Goal: Task Accomplishment & Management: Use online tool/utility

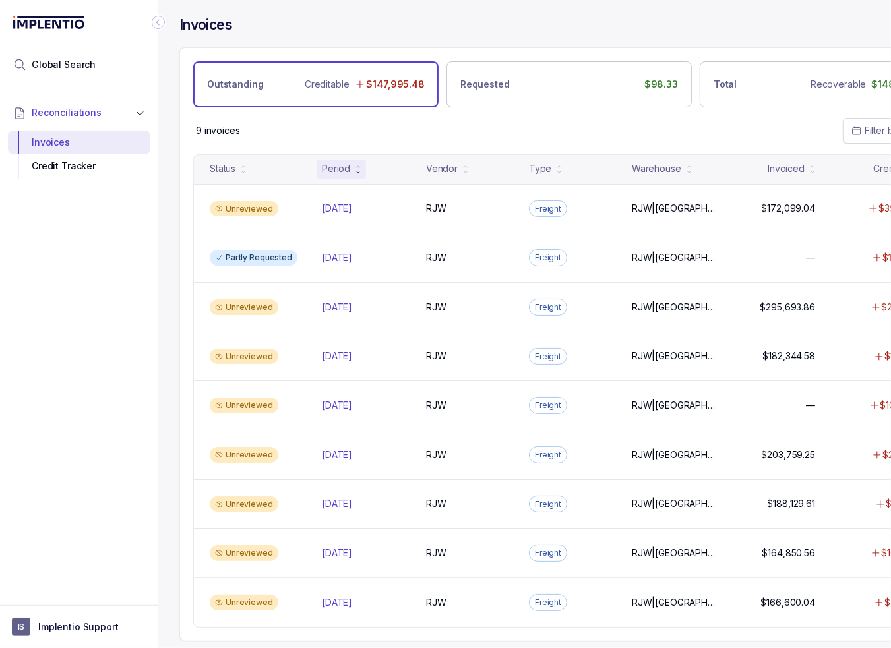
click at [744, 131] on div "9 invoices Filter by date" at bounding box center [569, 130] width 778 height 46
click at [33, 65] on span "Global Search" at bounding box center [64, 64] width 64 height 13
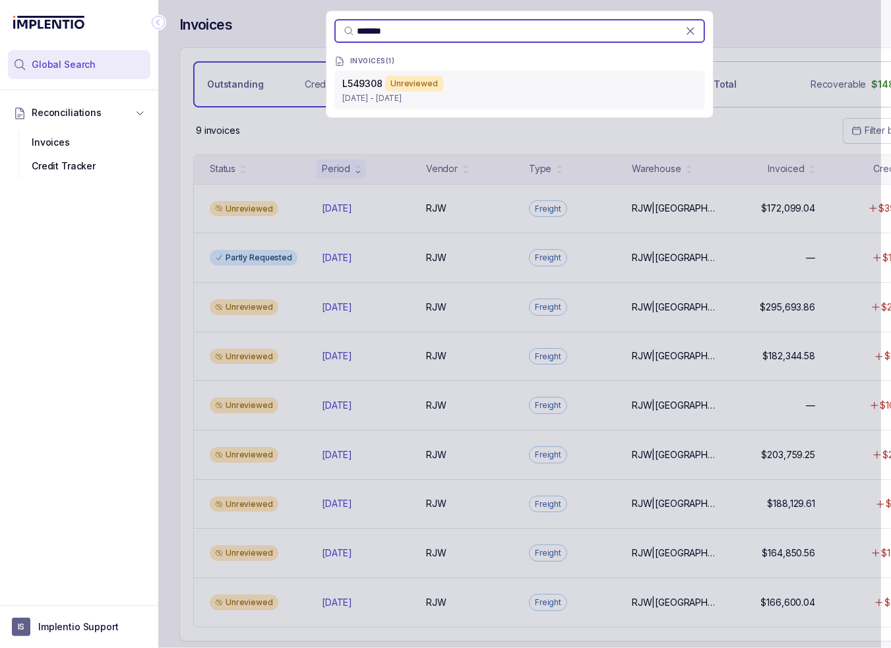
type input "*******"
click at [612, 75] on div "L549308 Unreviewed [DATE] - [DATE]" at bounding box center [519, 90] width 371 height 39
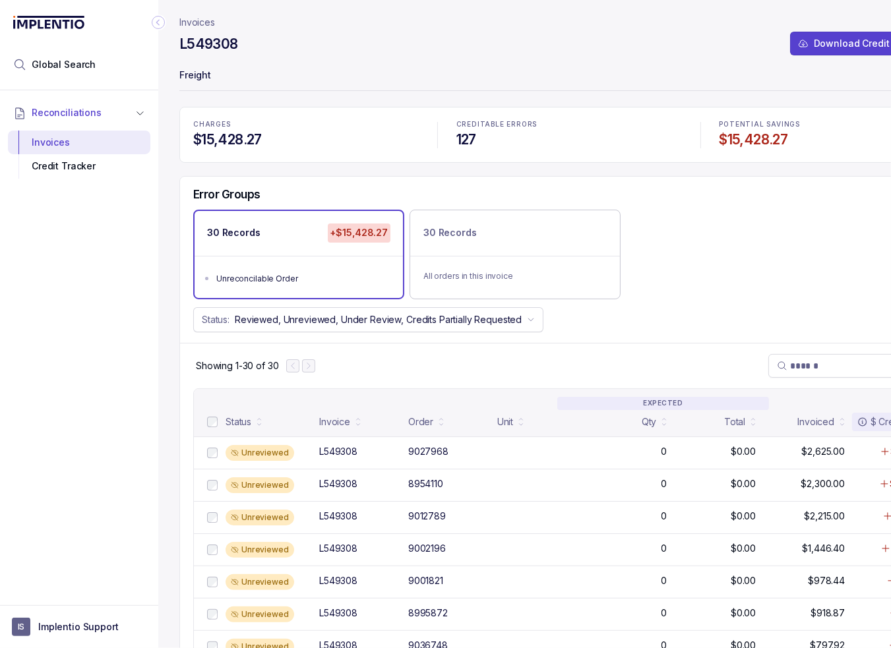
click at [745, 258] on div "30 Records +$15,428.27 Unreconcilable Order 30 Records All orders in this invoi…" at bounding box center [569, 254] width 778 height 89
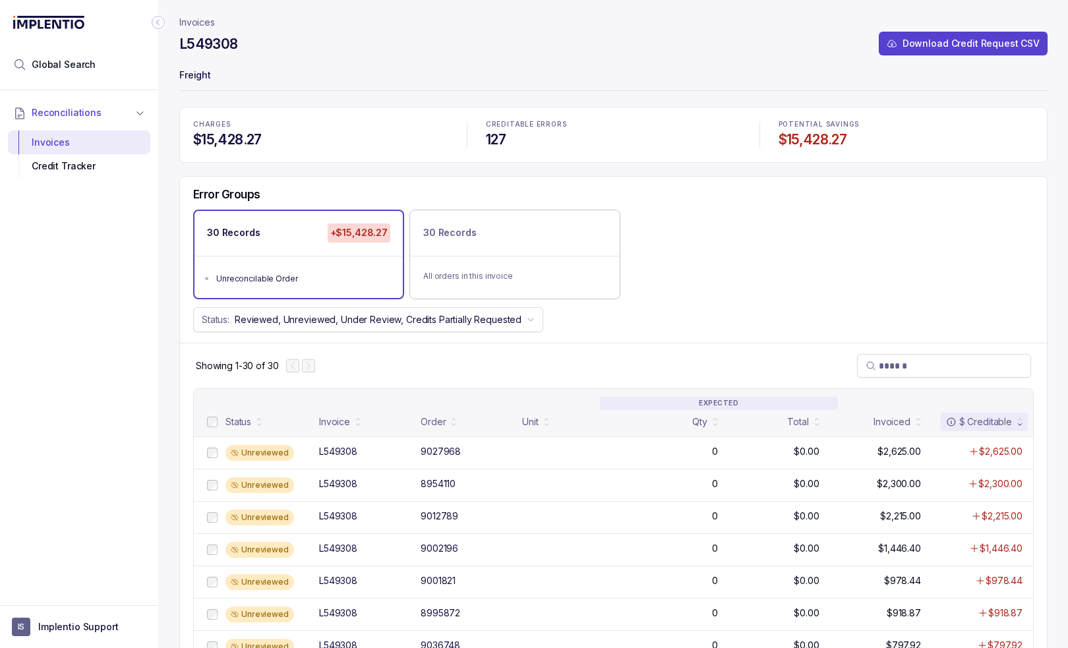
click at [680, 270] on div "30 Records +$15,428.27 Unreconcilable Order 30 Records All orders in this invoi…" at bounding box center [613, 254] width 867 height 89
click at [678, 271] on div "30 Records +$15,428.27 Unreconcilable Order 30 Records All orders in this invoi…" at bounding box center [613, 254] width 867 height 89
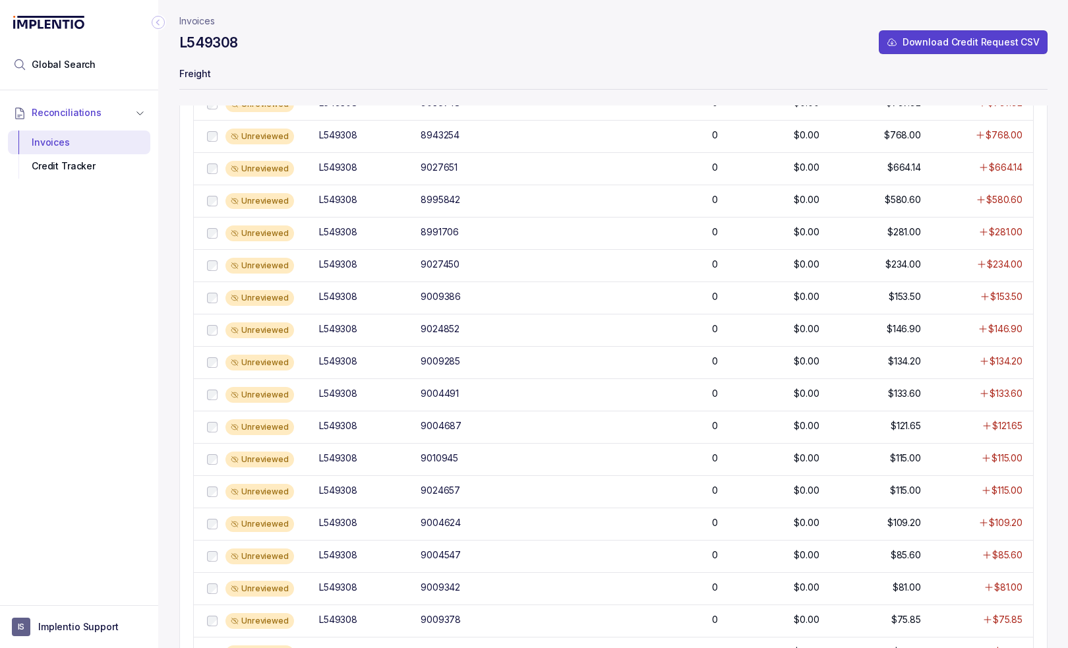
scroll to position [766, 0]
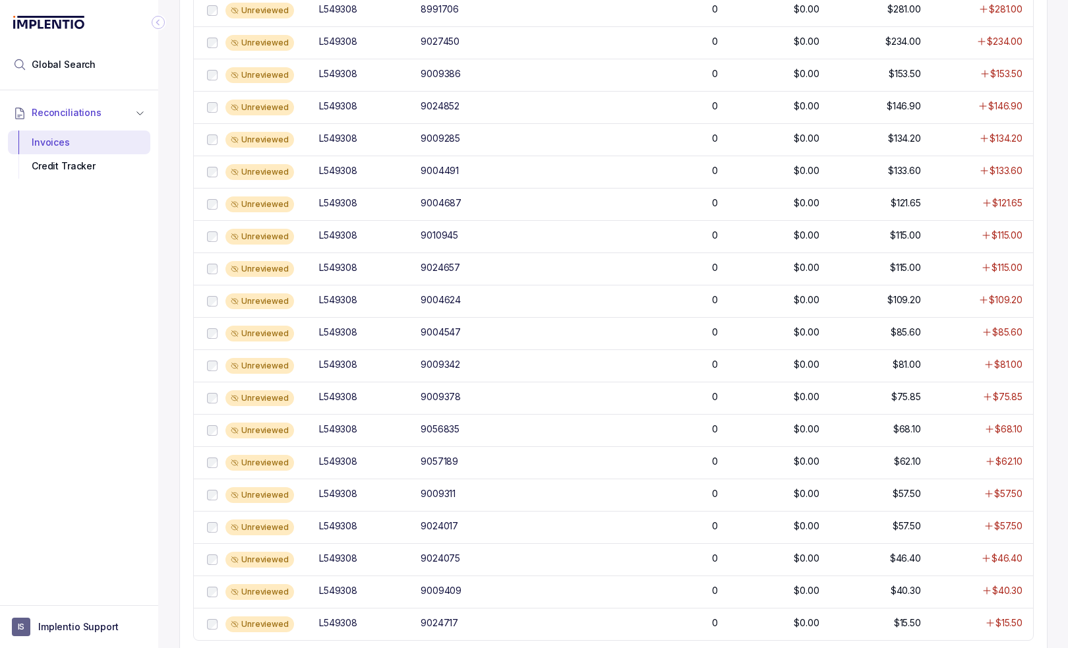
click at [650, 279] on div "Unreviewed L549308 9024657 0 $0.00 $115.00 $115.00" at bounding box center [614, 269] width 840 height 32
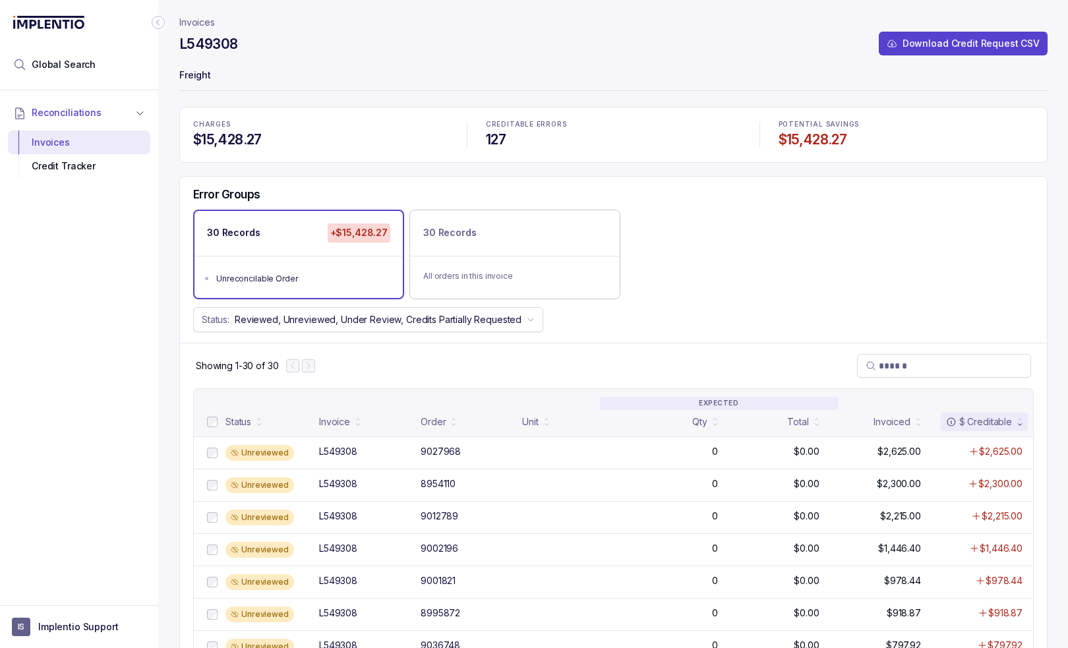
click at [269, 57] on div "L549308 Download Credit Request CSV" at bounding box center [613, 46] width 869 height 24
click at [75, 65] on span "Global Search" at bounding box center [64, 64] width 64 height 13
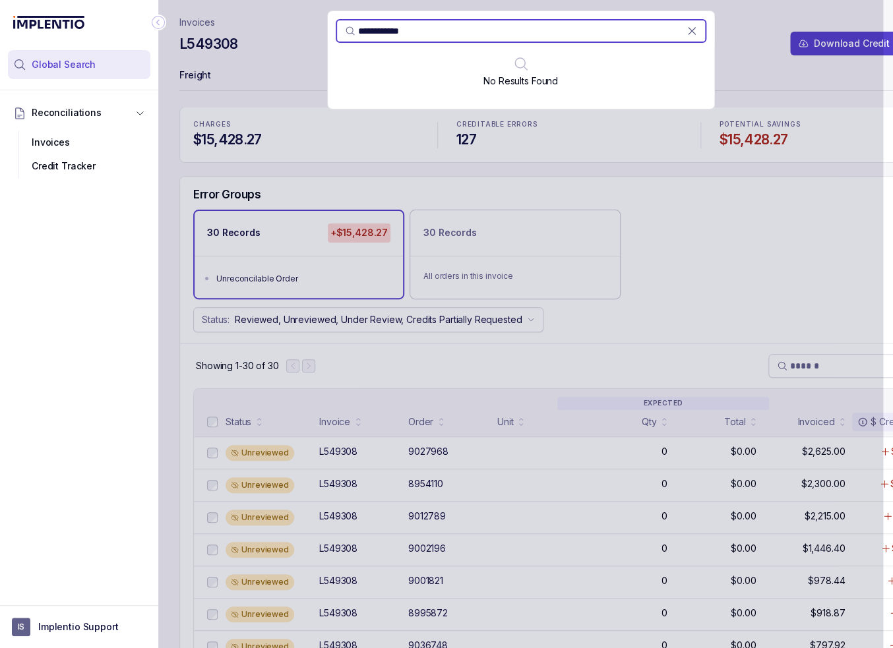
type input "**********"
drag, startPoint x: 412, startPoint y: 155, endPoint x: 156, endPoint y: 460, distance: 397.9
click at [412, 155] on div "**********" at bounding box center [520, 324] width 725 height 648
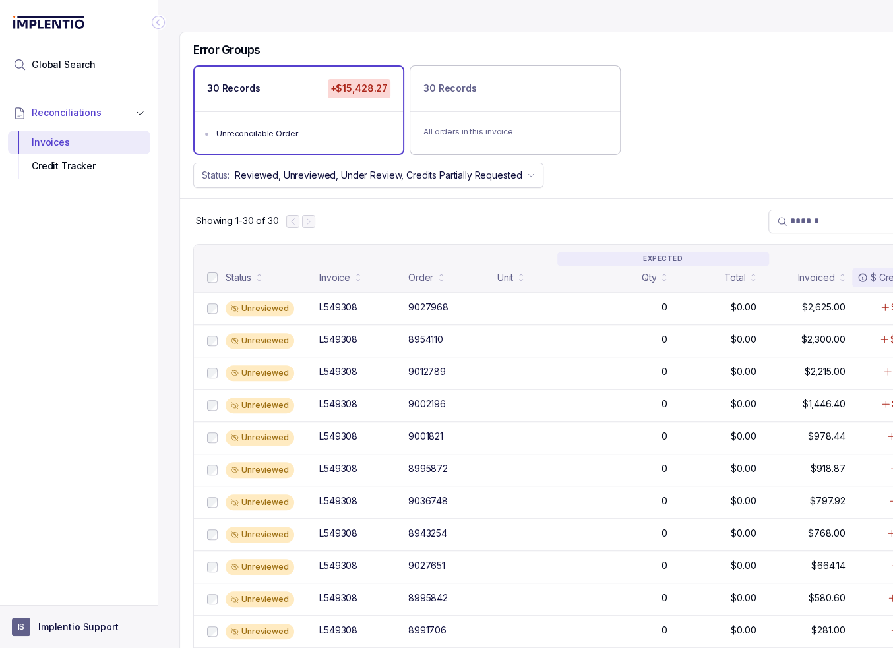
click at [74, 630] on p "Implentio Support" at bounding box center [78, 627] width 80 height 13
click at [64, 601] on p "Logout" at bounding box center [86, 598] width 109 height 13
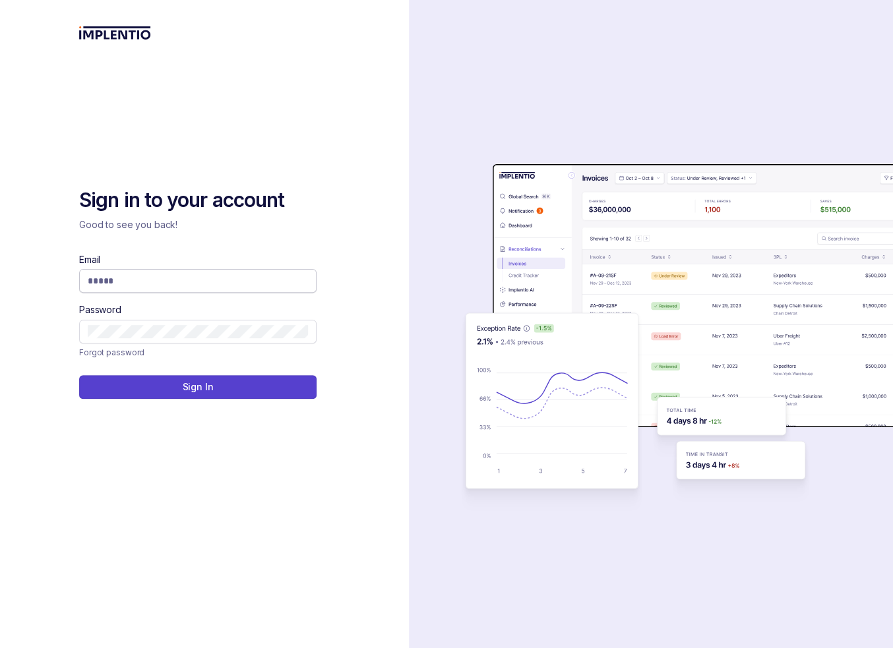
click at [119, 274] on input "Email" at bounding box center [198, 280] width 220 height 13
click at [206, 228] on p "Good to see you back!" at bounding box center [197, 224] width 237 height 13
click at [162, 276] on input "Email" at bounding box center [198, 280] width 220 height 13
click at [178, 280] on input "Email" at bounding box center [198, 280] width 220 height 13
type input "**********"
